Goal: Task Accomplishment & Management: Complete application form

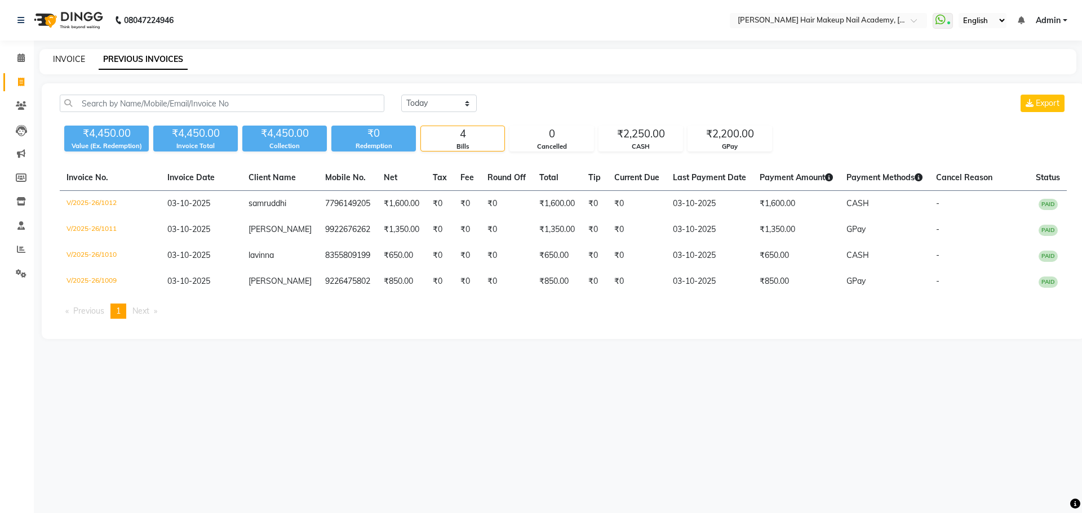
click at [69, 56] on link "INVOICE" at bounding box center [69, 59] width 32 height 10
select select "3468"
select select "service"
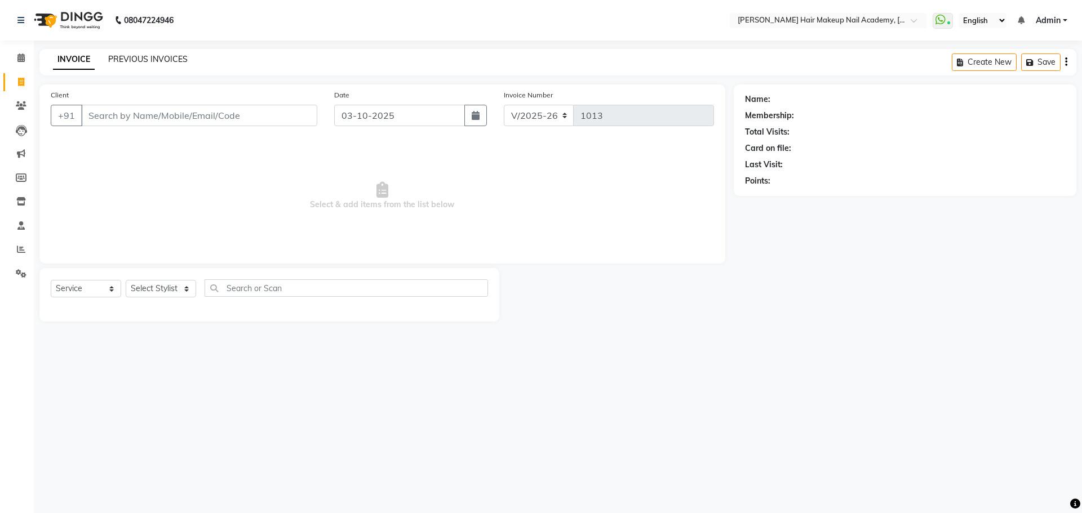
click at [171, 56] on link "PREVIOUS INVOICES" at bounding box center [147, 59] width 79 height 10
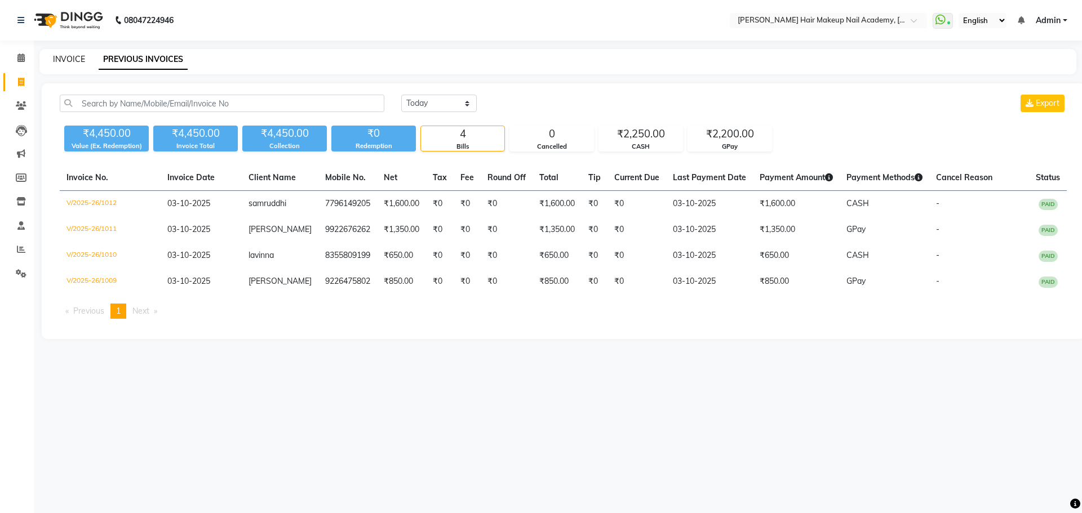
click at [65, 61] on link "INVOICE" at bounding box center [69, 59] width 32 height 10
select select "service"
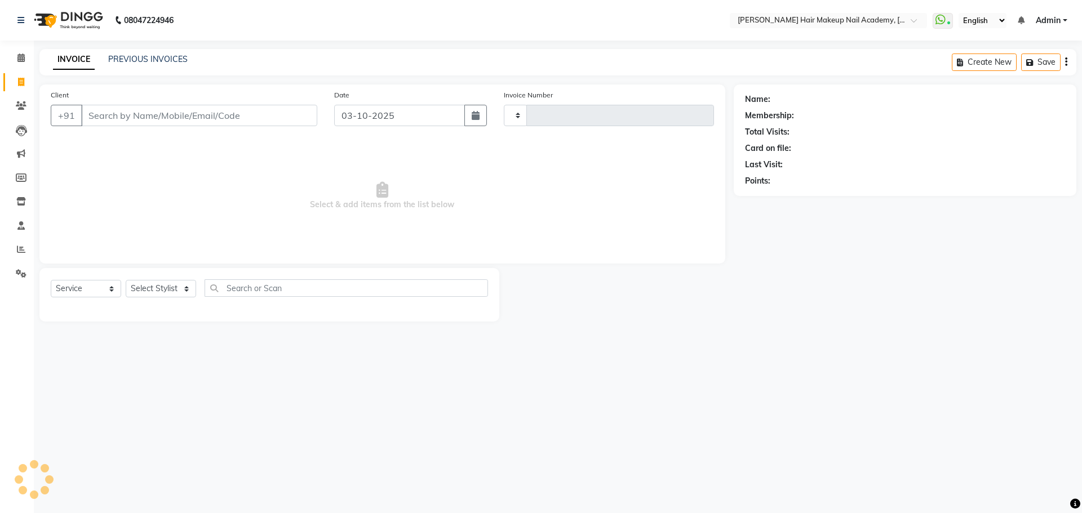
type input "1013"
select select "3468"
click at [183, 287] on select "Select Stylist Abhimanyu [PERSON_NAME] [PERSON_NAME][MEDICAL_DATA]" at bounding box center [161, 288] width 70 height 17
